Goal: Information Seeking & Learning: Learn about a topic

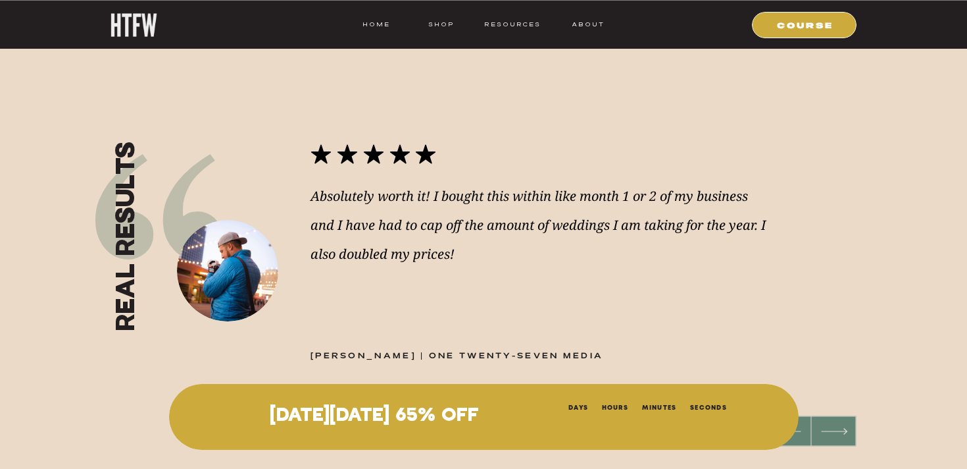
scroll to position [1561, 0]
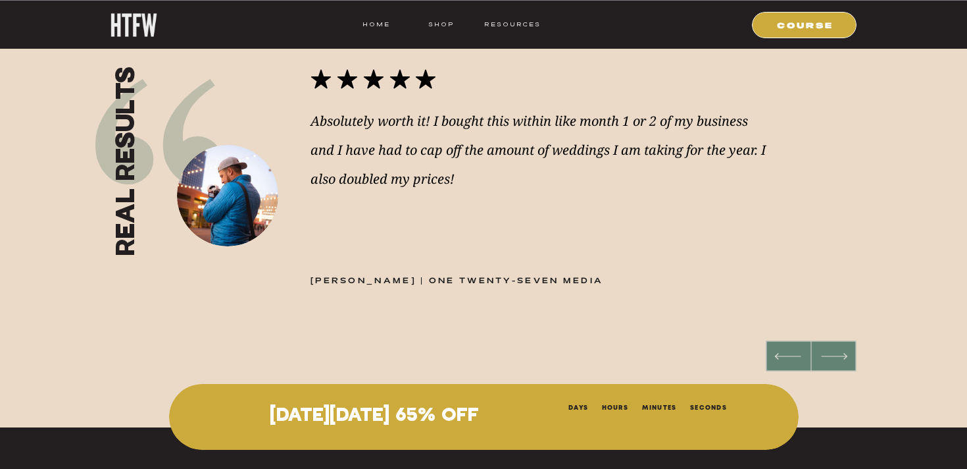
click at [590, 22] on nav "ABOUT" at bounding box center [588, 24] width 34 height 12
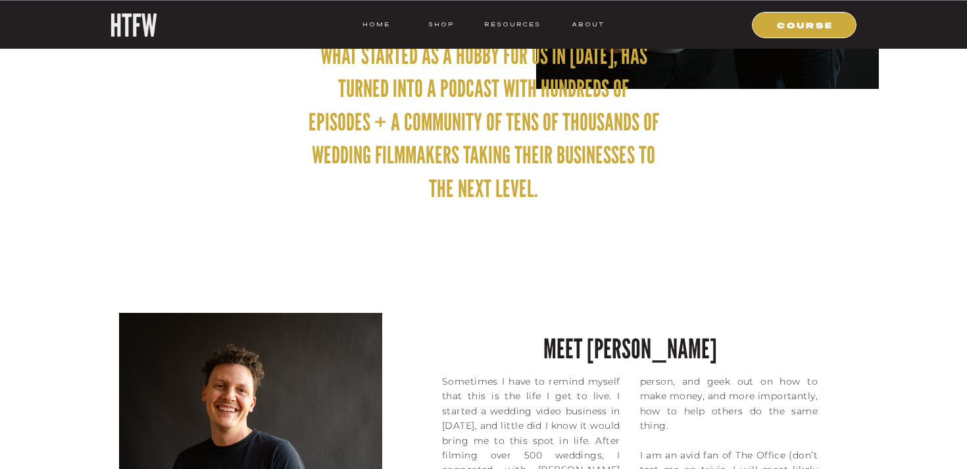
scroll to position [343, 0]
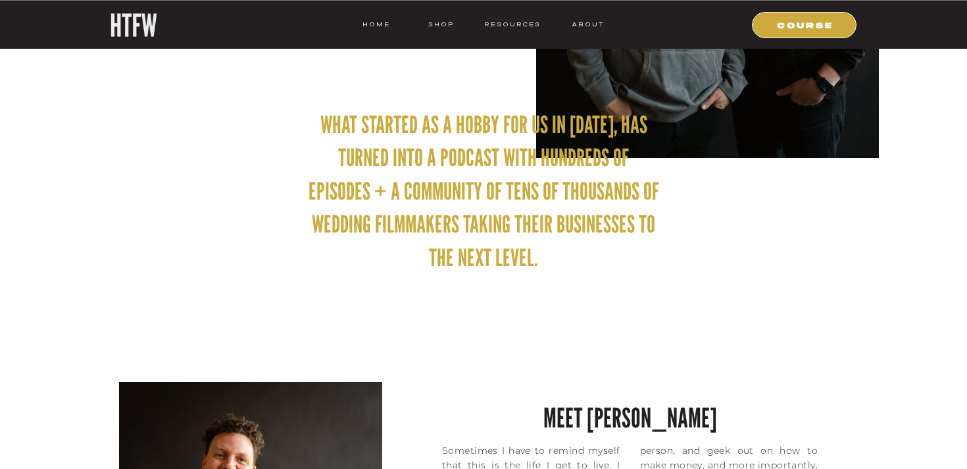
click at [416, 139] on p "What started as a hobby for us in 2018, has turned into a podcast with hundreds…" at bounding box center [483, 192] width 355 height 168
click at [416, 139] on p "What started as a hobby for us in [DATE], has turned into a podcast with hundre…" at bounding box center [483, 192] width 355 height 168
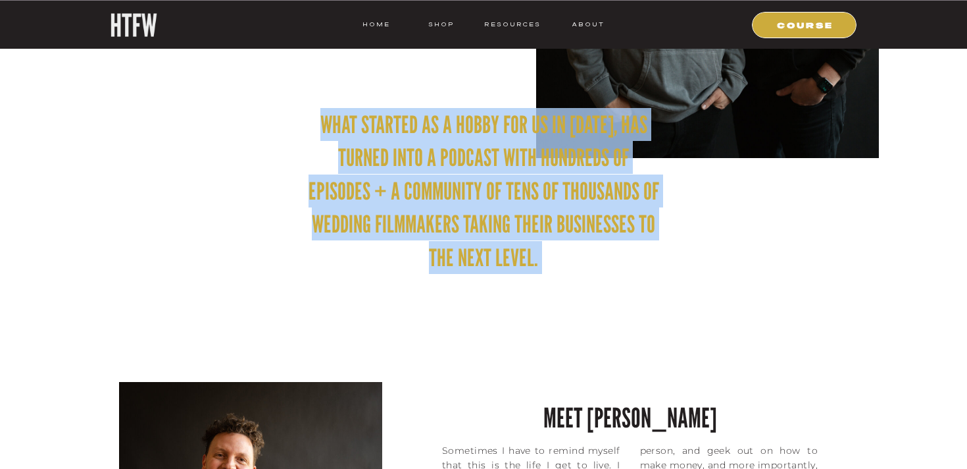
click at [416, 139] on p "What started as a hobby for us in [DATE], has turned into a podcast with hundre…" at bounding box center [483, 192] width 355 height 168
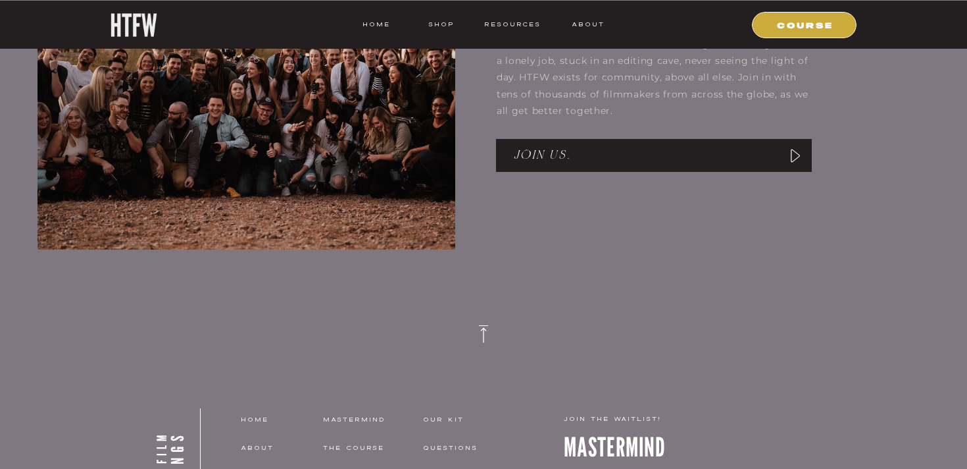
scroll to position [2342, 0]
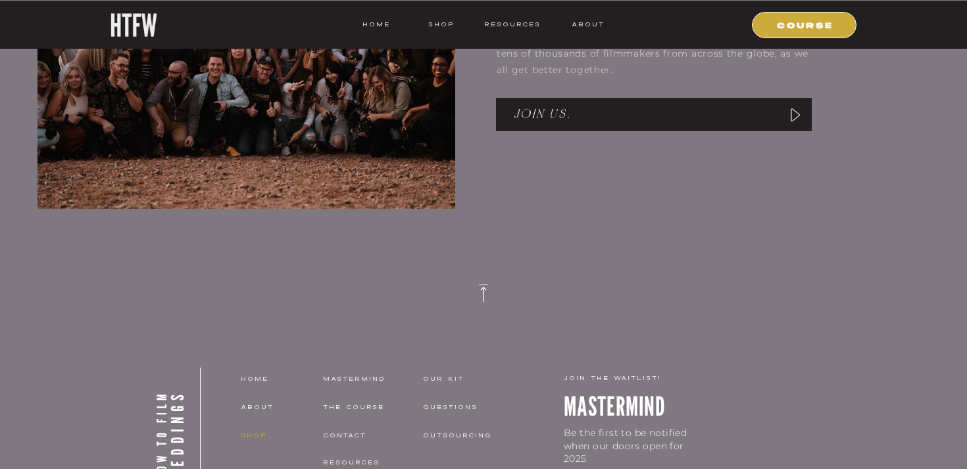
click at [261, 433] on nav "shop" at bounding box center [287, 435] width 93 height 12
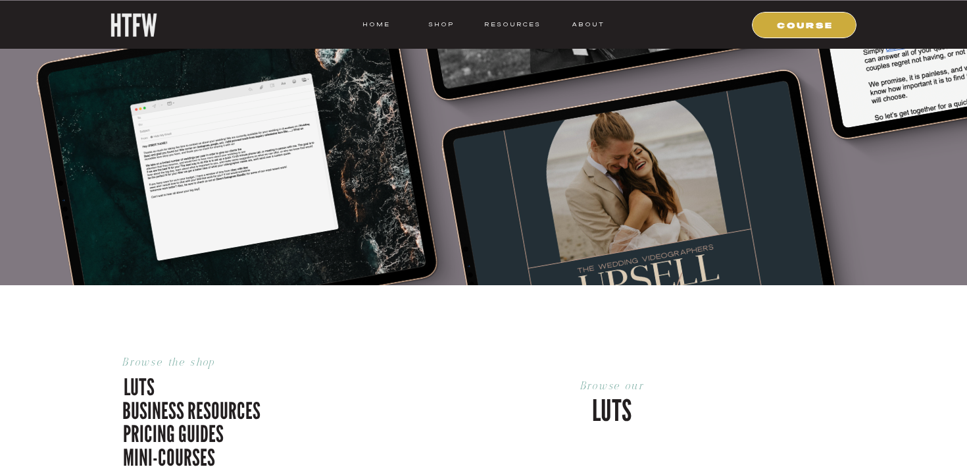
click at [301, 234] on div at bounding box center [236, 169] width 379 height 311
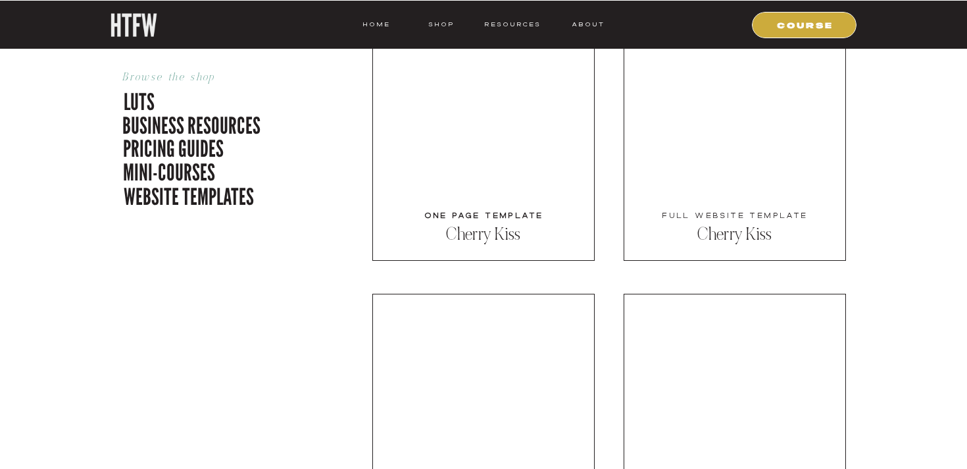
scroll to position [4391, 0]
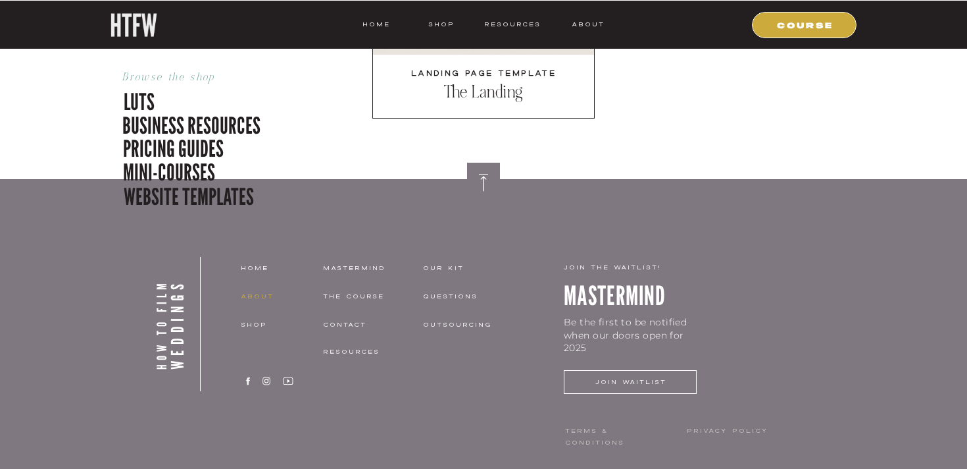
click at [258, 291] on nav "about" at bounding box center [281, 296] width 81 height 12
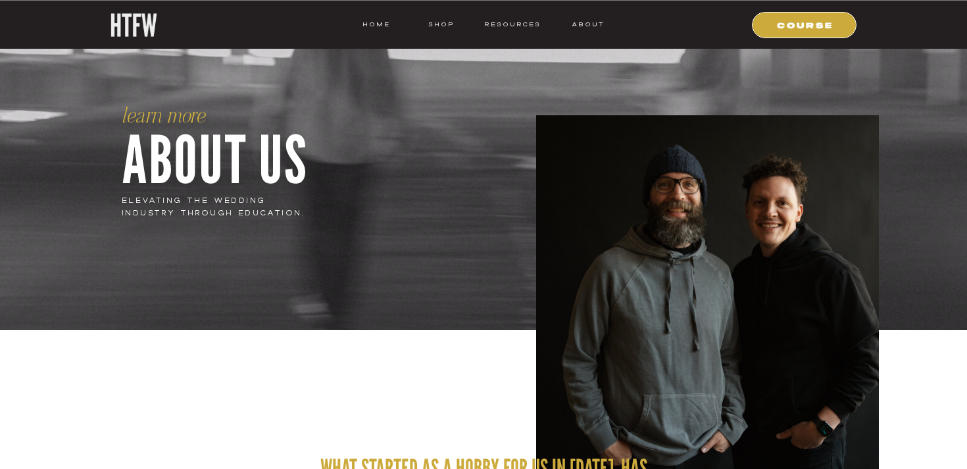
scroll to position [170, 0]
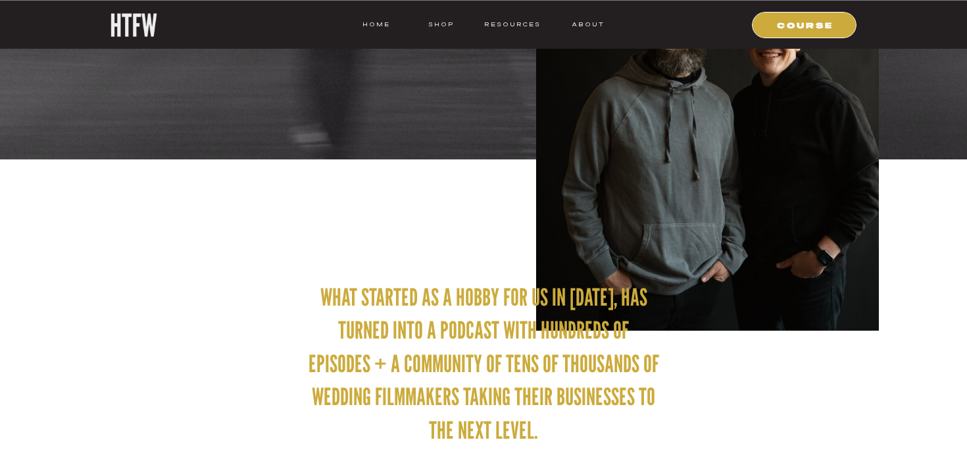
click at [379, 306] on p "What started as a hobby for us in [DATE], has turned into a podcast with hundre…" at bounding box center [483, 364] width 355 height 168
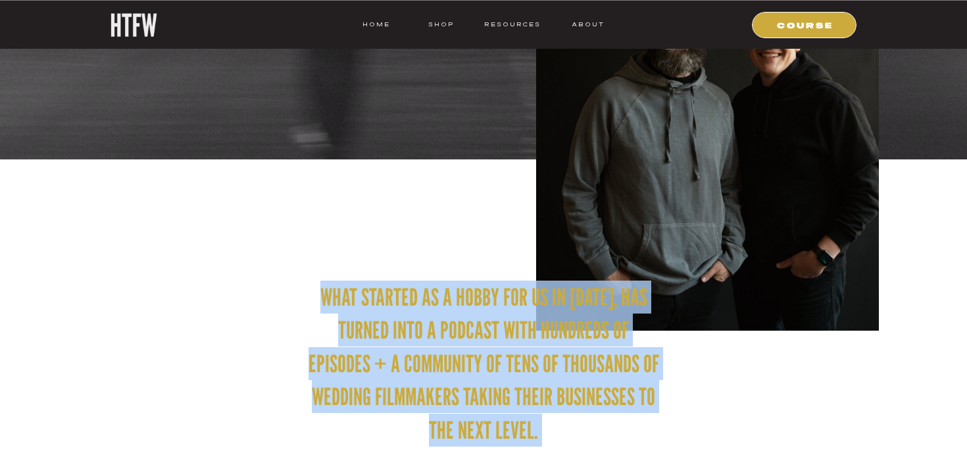
click at [379, 306] on p "What started as a hobby for us in [DATE], has turned into a podcast with hundre…" at bounding box center [483, 364] width 355 height 168
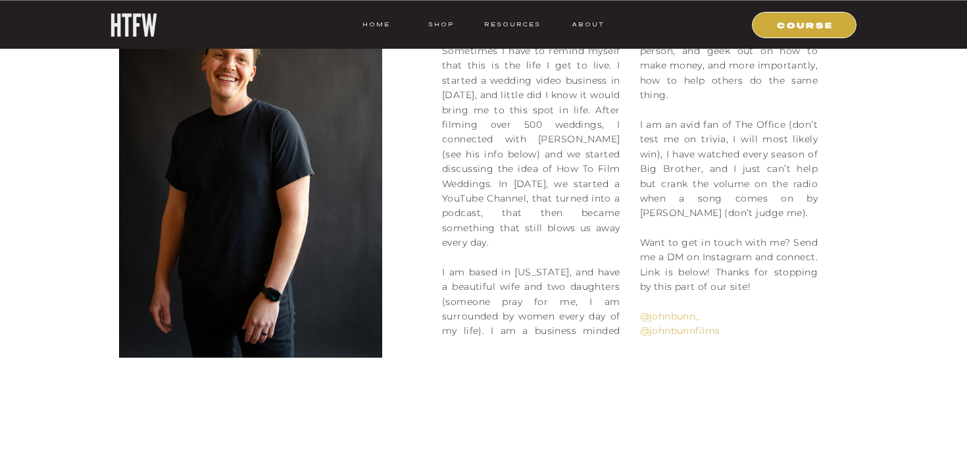
scroll to position [784, 0]
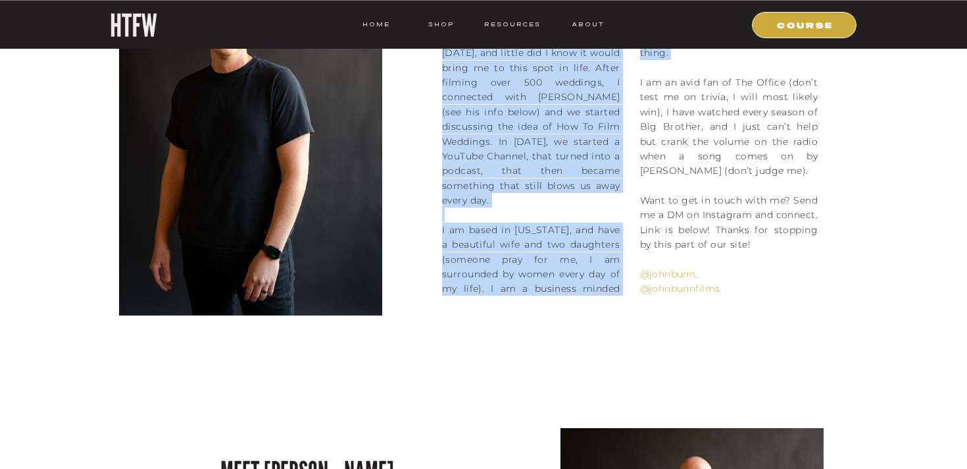
click at [579, 282] on p "Sometimes I have to remind myself that this is the life I get to live. I starte…" at bounding box center [630, 149] width 376 height 297
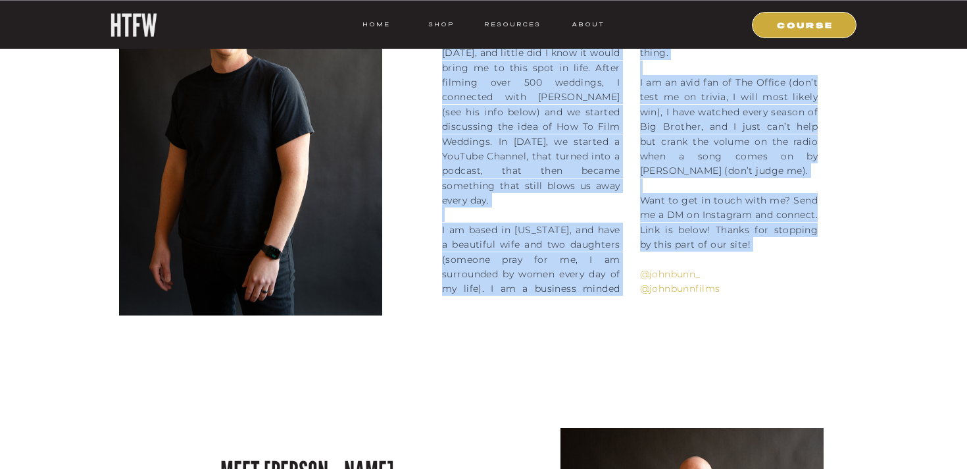
click at [805, 197] on p "Sometimes I have to remind myself that this is the life I get to live. I starte…" at bounding box center [630, 149] width 376 height 297
copy div "Lore ipsumdo si a conse adi el se 2035, doe tempor inci u laboree dolo magnaali…"
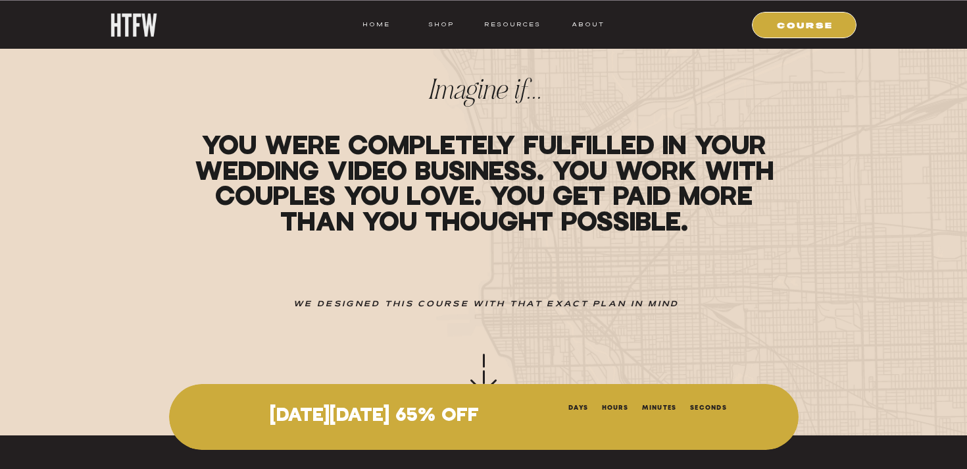
scroll to position [417, 0]
